Goal: Task Accomplishment & Management: Manage account settings

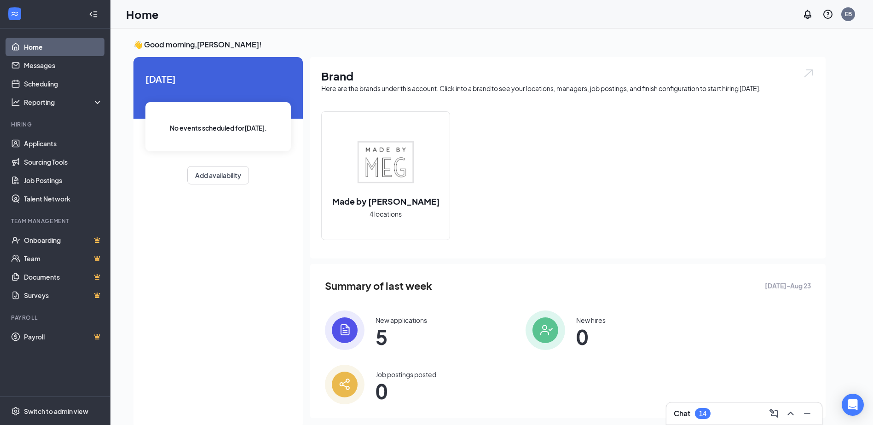
click at [418, 243] on div "Made by [PERSON_NAME] 4 locations" at bounding box center [568, 179] width 494 height 136
click at [411, 212] on div "Made by [PERSON_NAME] 4 locations" at bounding box center [386, 176] width 128 height 128
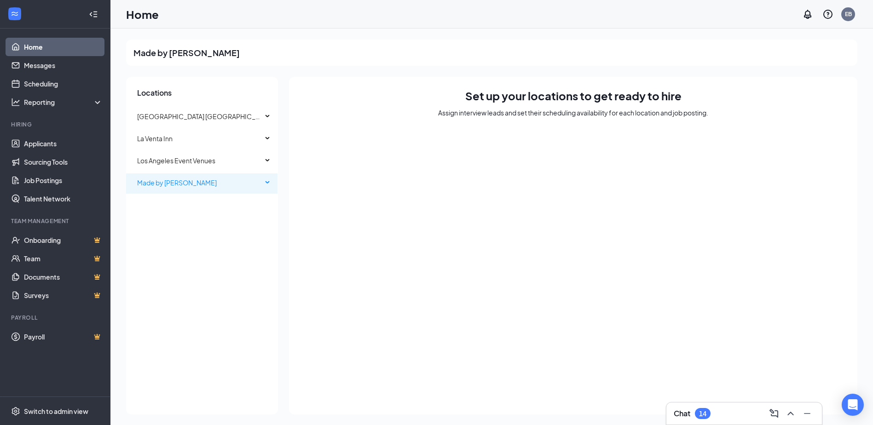
click at [197, 183] on span "Made by [PERSON_NAME]" at bounding box center [199, 183] width 125 height 18
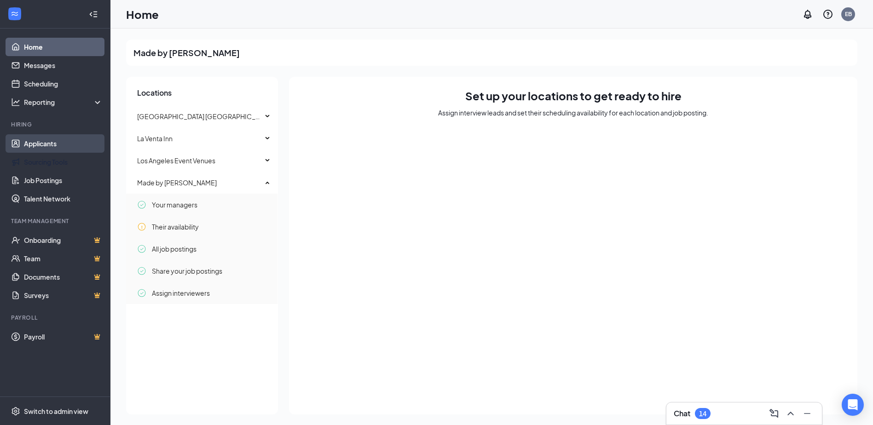
click at [60, 152] on link "Applicants" at bounding box center [63, 143] width 79 height 18
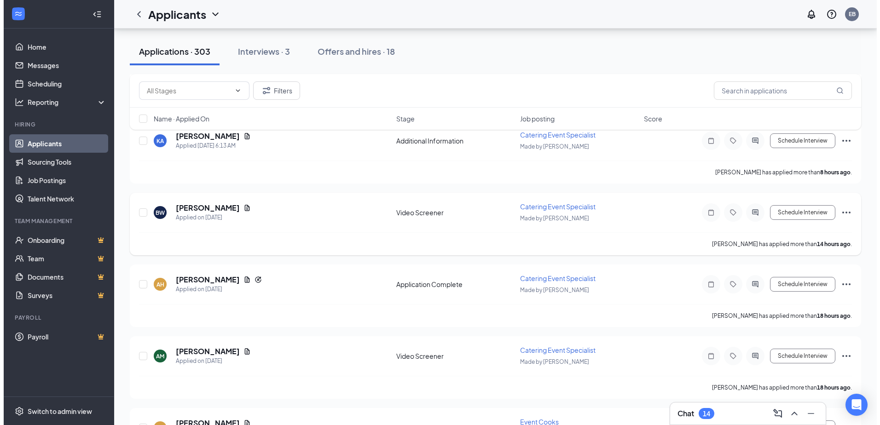
scroll to position [92, 0]
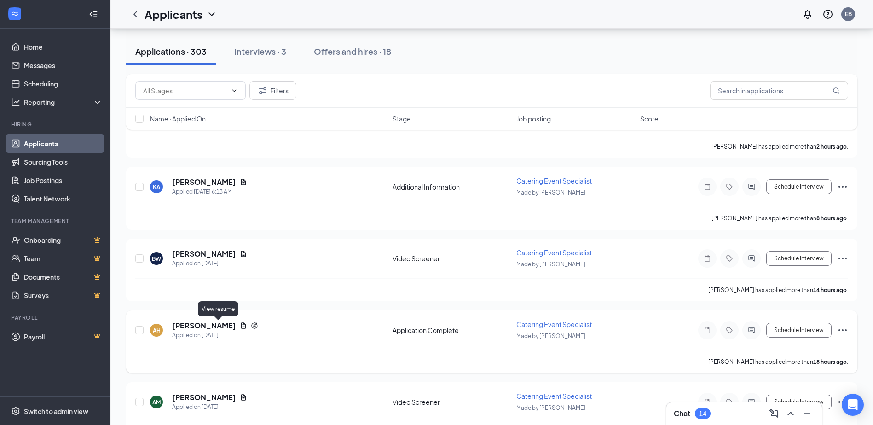
click at [240, 327] on icon "Document" at bounding box center [243, 325] width 7 height 7
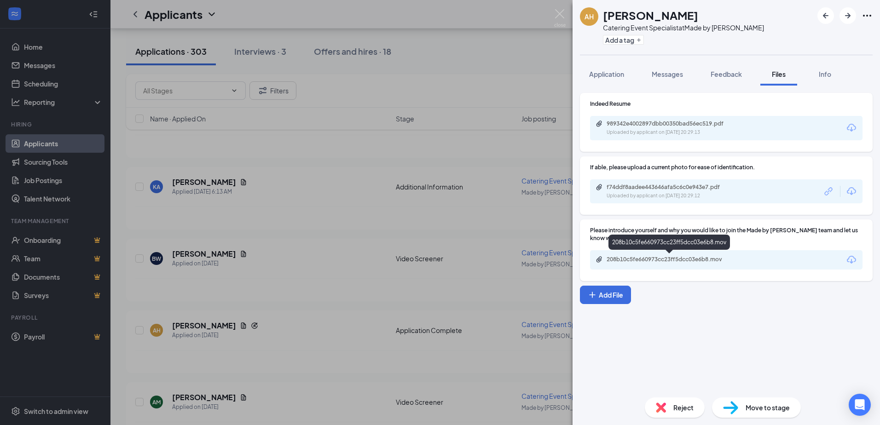
click at [656, 262] on div "208b10c5fe660973cc23ff5dcc03e6b8.mov" at bounding box center [671, 259] width 129 height 7
